Goal: Communication & Community: Answer question/provide support

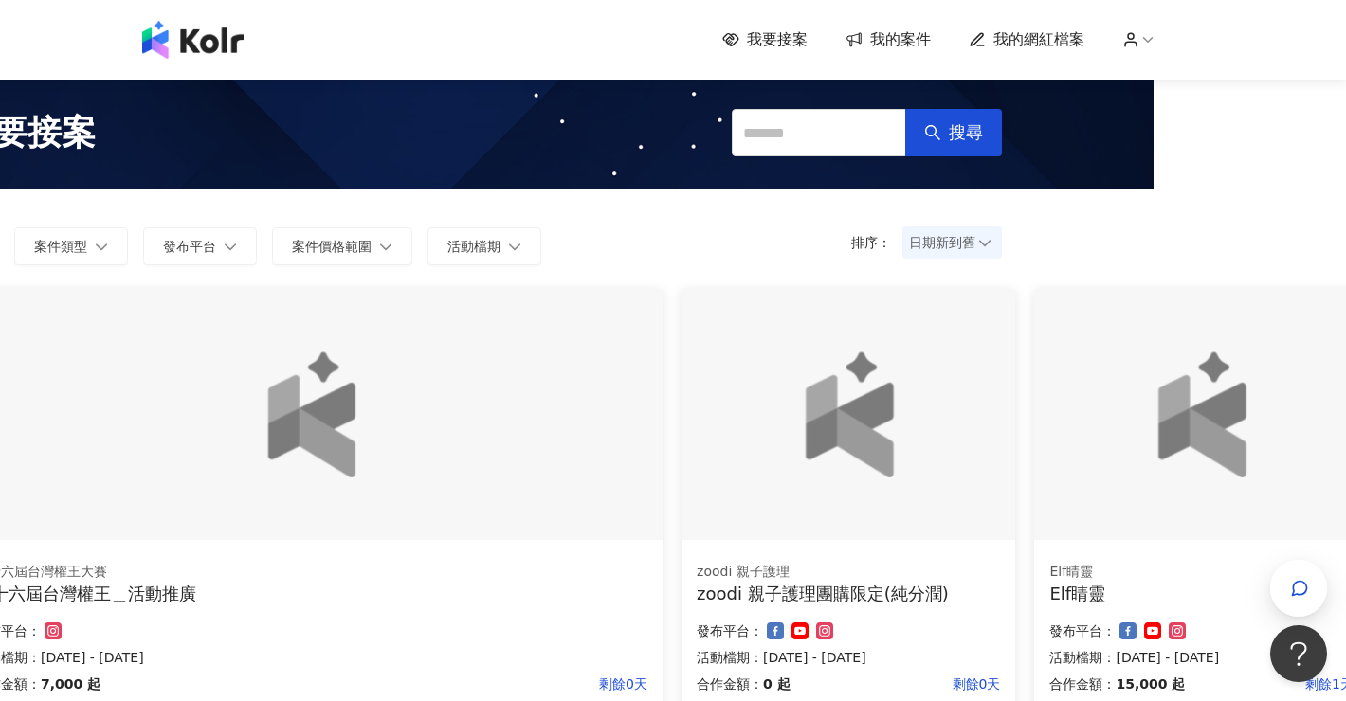
click at [904, 43] on span "我的案件" at bounding box center [900, 39] width 61 height 21
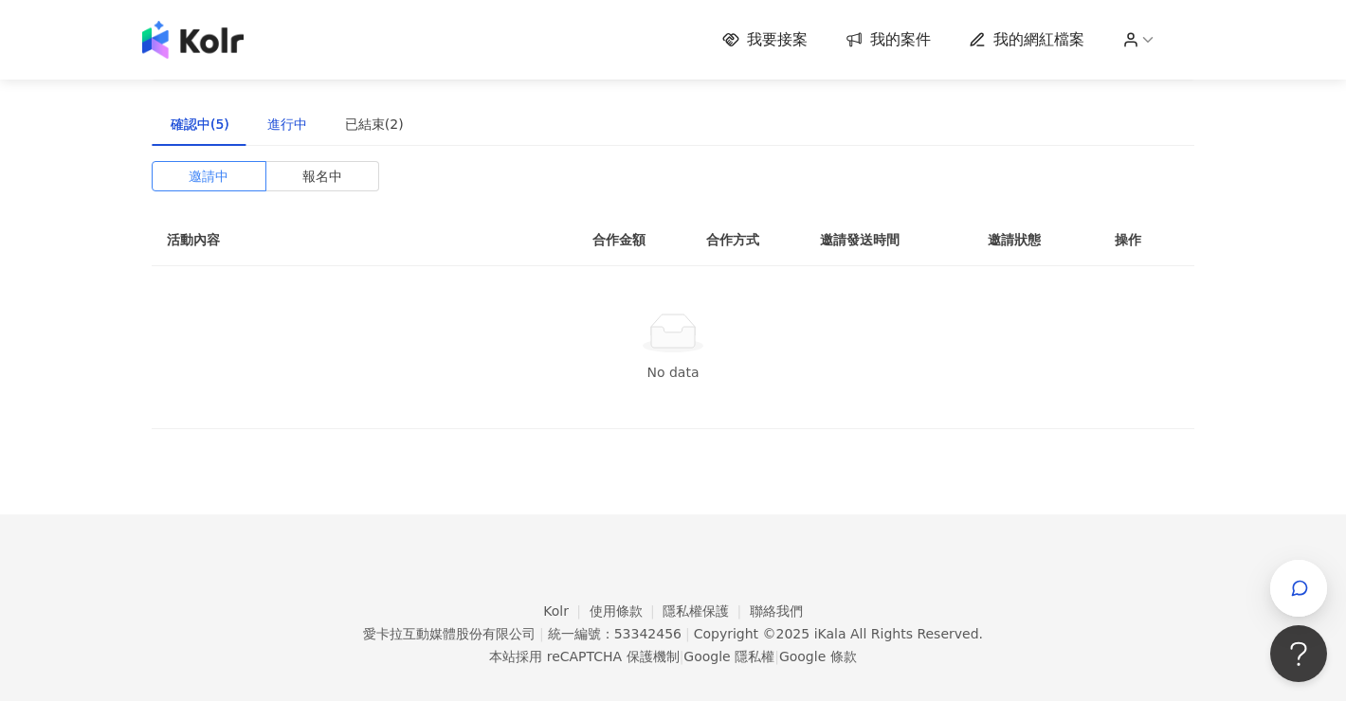
click at [295, 127] on div "進行中" at bounding box center [287, 124] width 40 height 21
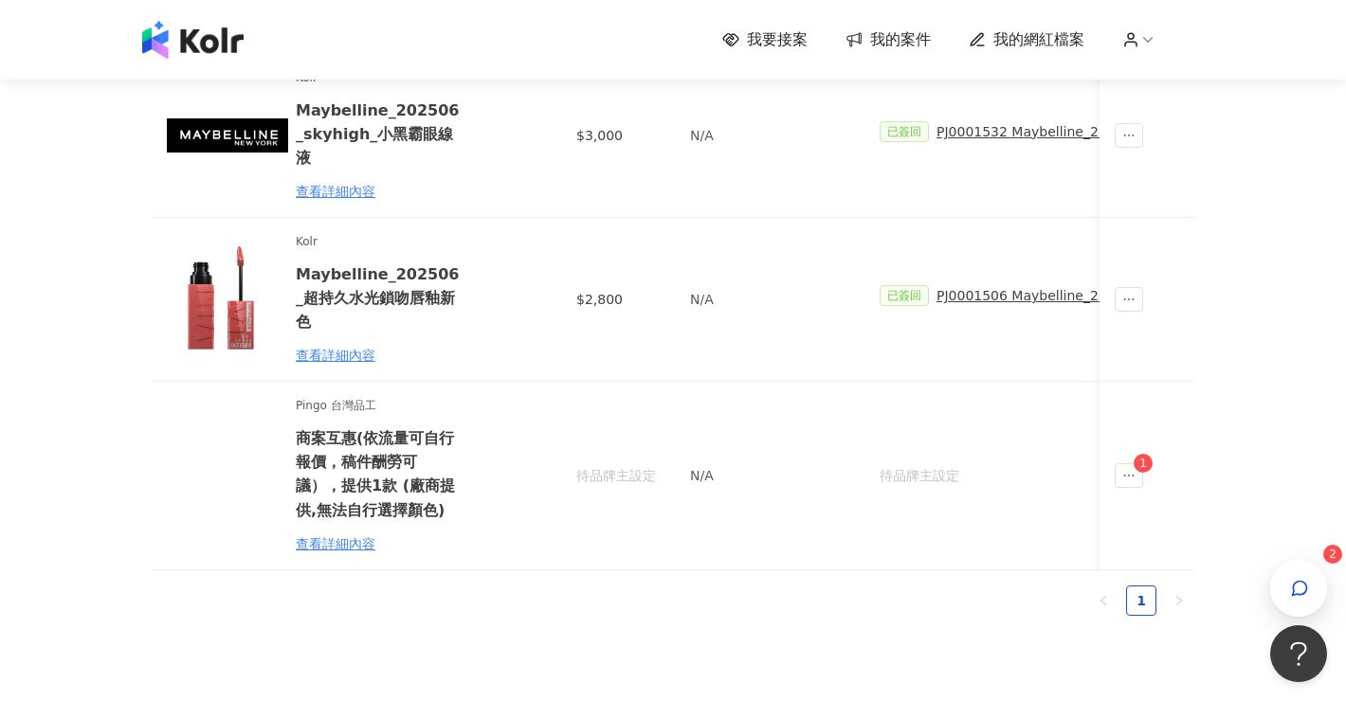
scroll to position [540, 0]
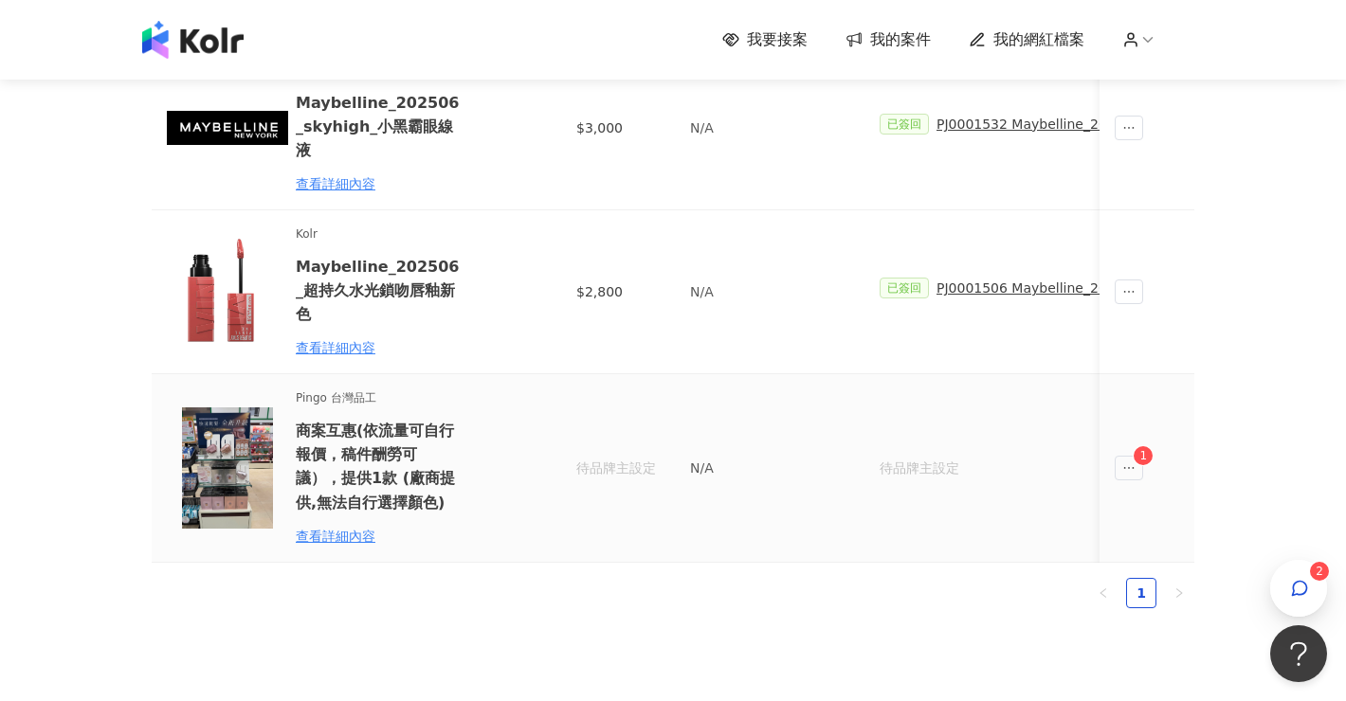
drag, startPoint x: 398, startPoint y: 450, endPoint x: 768, endPoint y: 511, distance: 374.5
click at [768, 511] on td "N/A" at bounding box center [770, 468] width 190 height 188
click at [1126, 461] on icon "ellipsis" at bounding box center [1128, 467] width 13 height 13
click at [1166, 480] on li at bounding box center [1165, 480] width 95 height 1
click at [1167, 498] on div "傳訊 1" at bounding box center [1166, 503] width 72 height 21
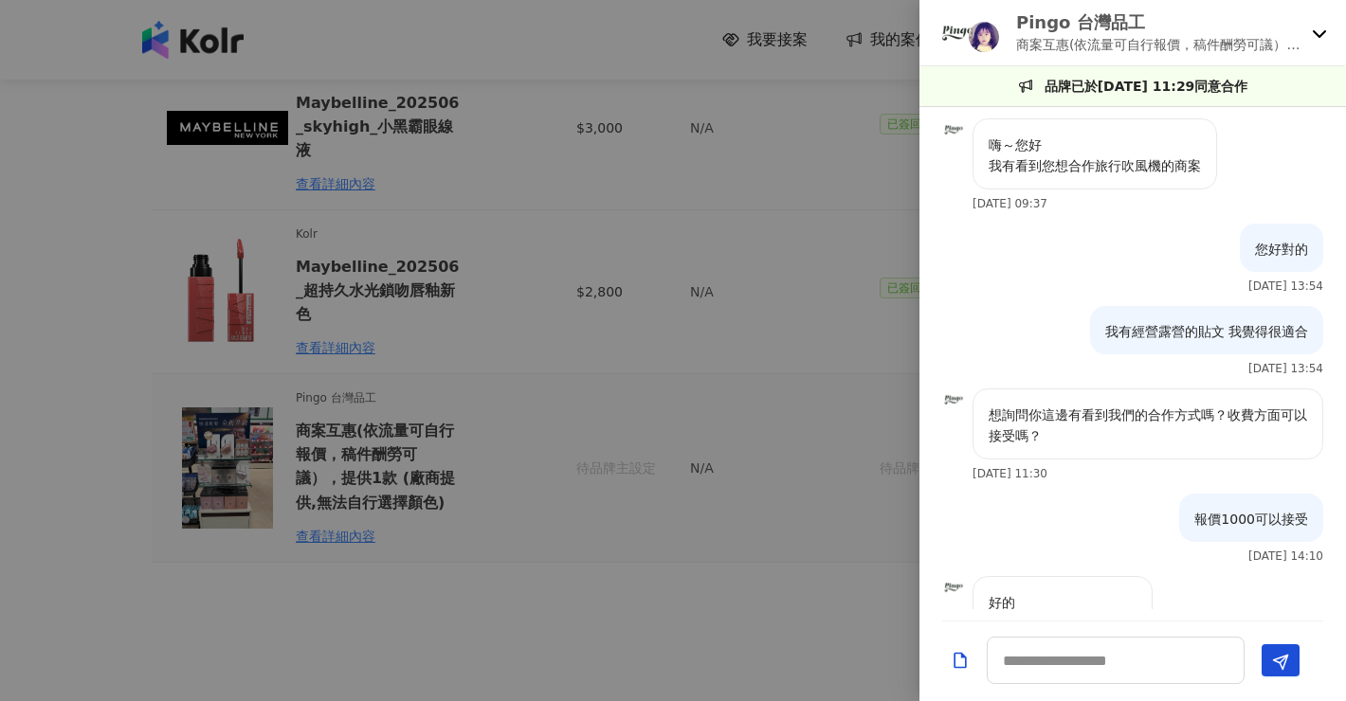
scroll to position [281, 0]
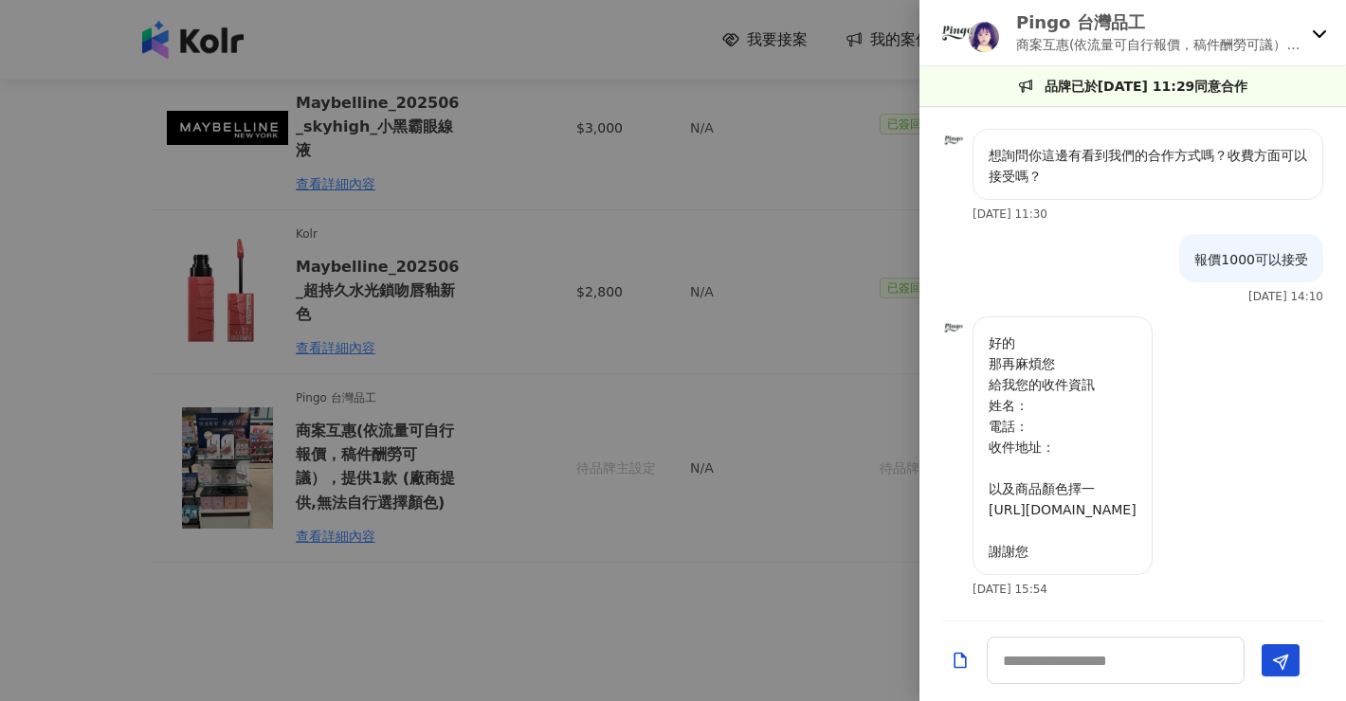
drag, startPoint x: 1301, startPoint y: 491, endPoint x: 1013, endPoint y: 488, distance: 288.1
click at [1013, 488] on p "好的 那再麻煩您 給我您的收件資訊 姓名： 電話： 收件地址： 以及商品顏色擇一 https://shop.pingo.com.tw/SalePage/Ind…" at bounding box center [1062, 447] width 148 height 229
drag, startPoint x: 1007, startPoint y: 511, endPoint x: 987, endPoint y: 495, distance: 25.6
click at [987, 495] on div "好的 那再麻煩您 給我您的收件資訊 姓名： 電話： 收件地址： 以及商品顏色擇一 https://shop.pingo.com.tw/SalePage/Ind…" at bounding box center [1062, 446] width 180 height 259
copy p "https://shop.pingo.com.tw/SalePage/Index/10237144"
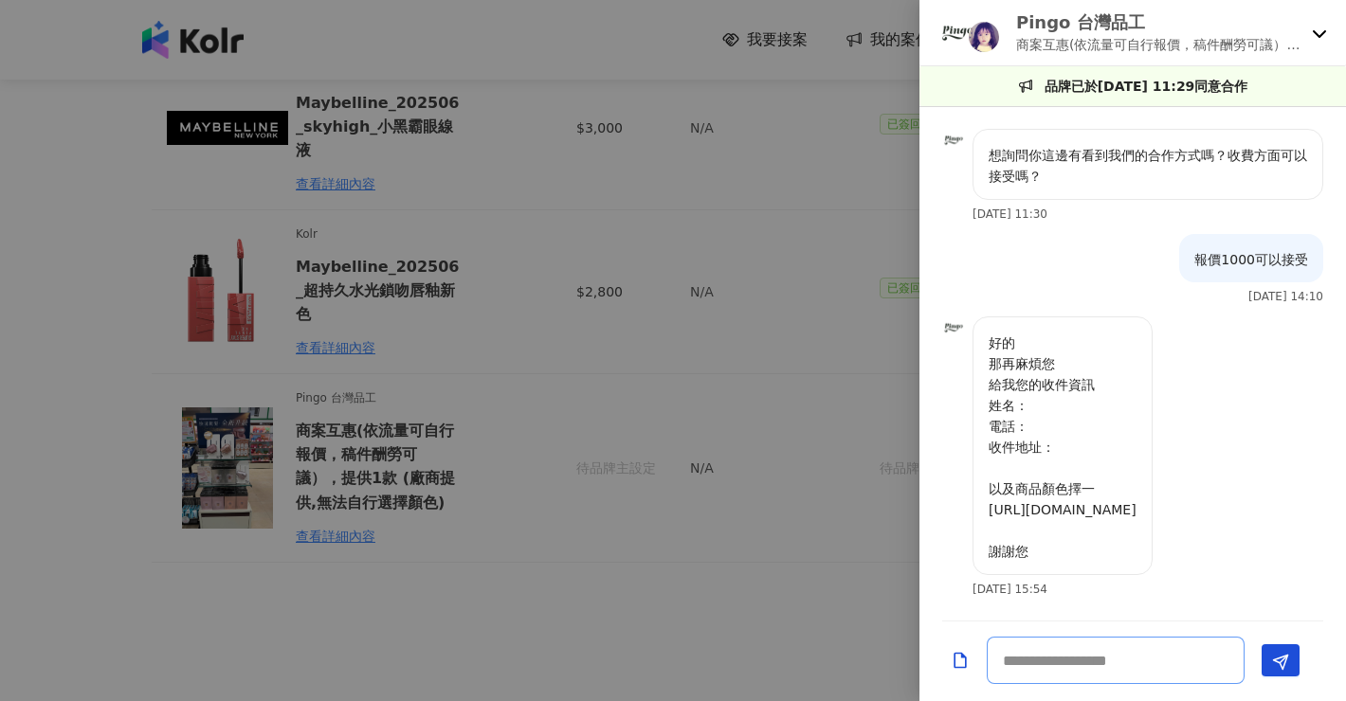
click at [1094, 650] on textarea at bounding box center [1115, 660] width 258 height 47
paste textarea "***"
type textarea "***"
